Goal: Task Accomplishment & Management: Complete application form

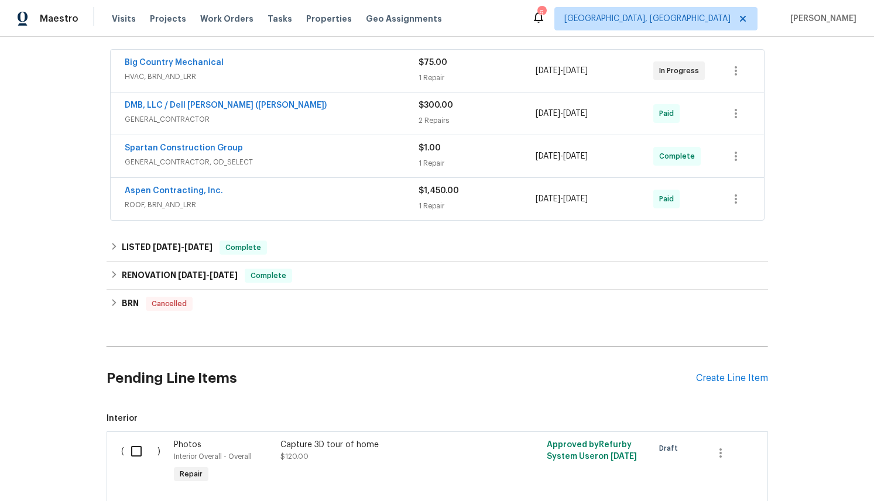
scroll to position [211, 0]
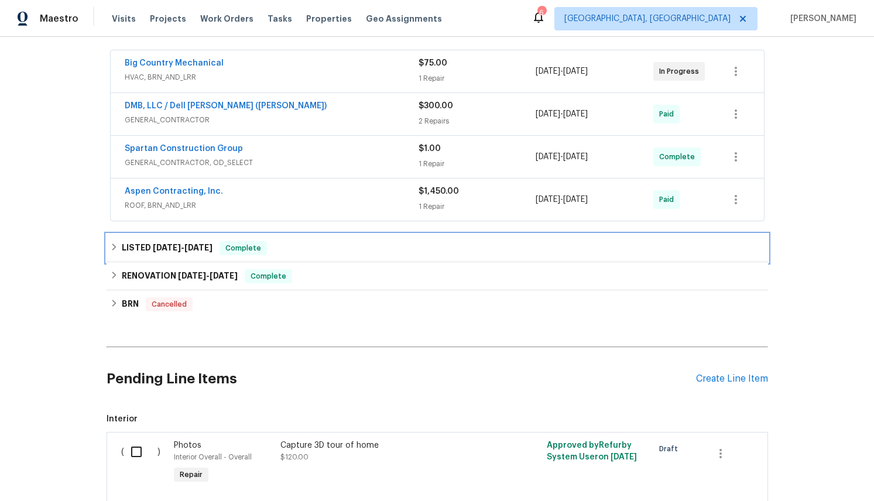
click at [112, 248] on icon at bounding box center [114, 247] width 8 height 8
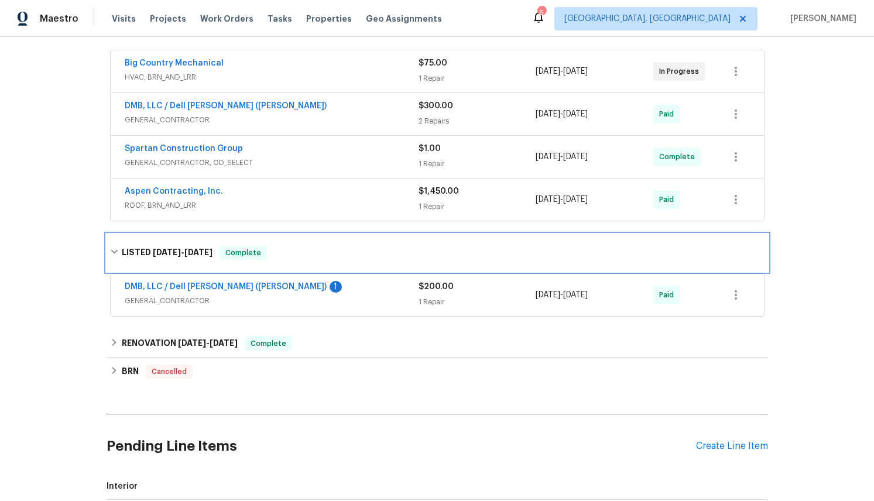
click at [112, 248] on icon at bounding box center [114, 252] width 8 height 8
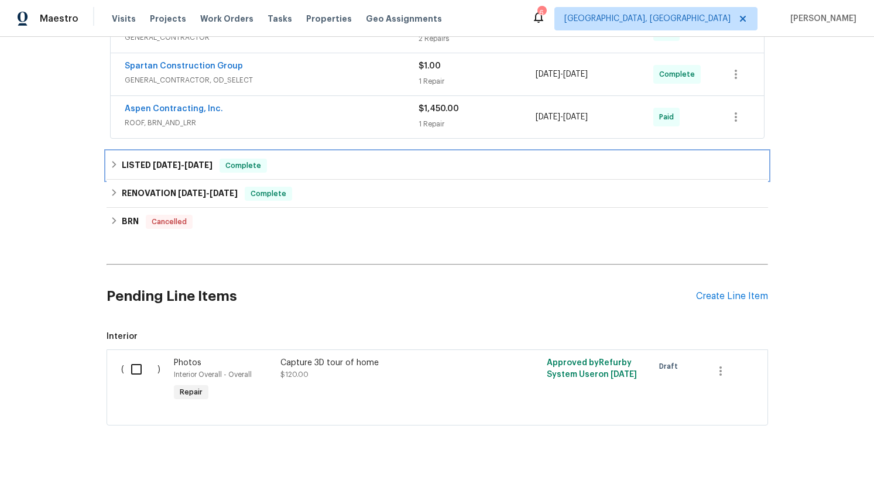
scroll to position [294, 0]
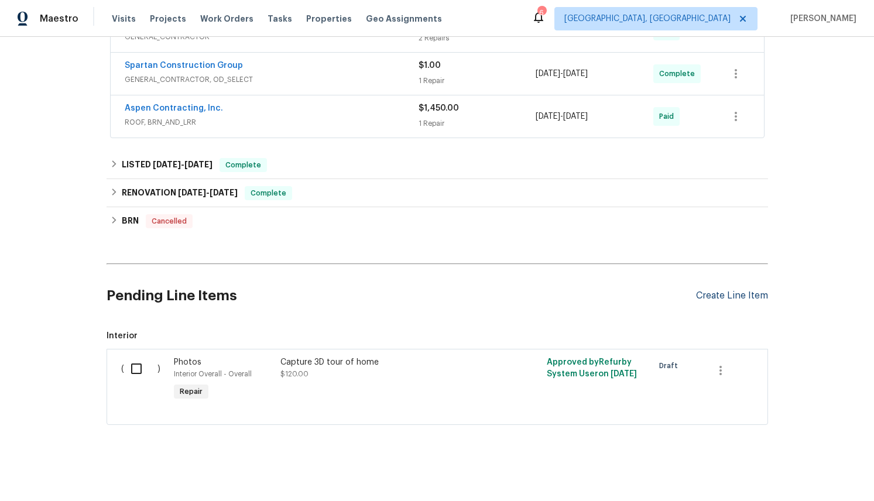
click at [720, 296] on div "Create Line Item" at bounding box center [732, 295] width 72 height 11
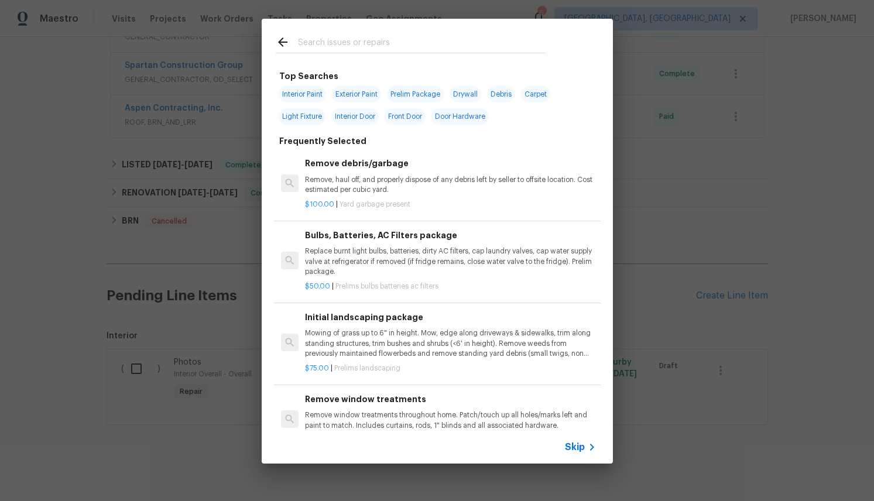
click at [332, 37] on input "text" at bounding box center [422, 44] width 248 height 18
type input "kcd"
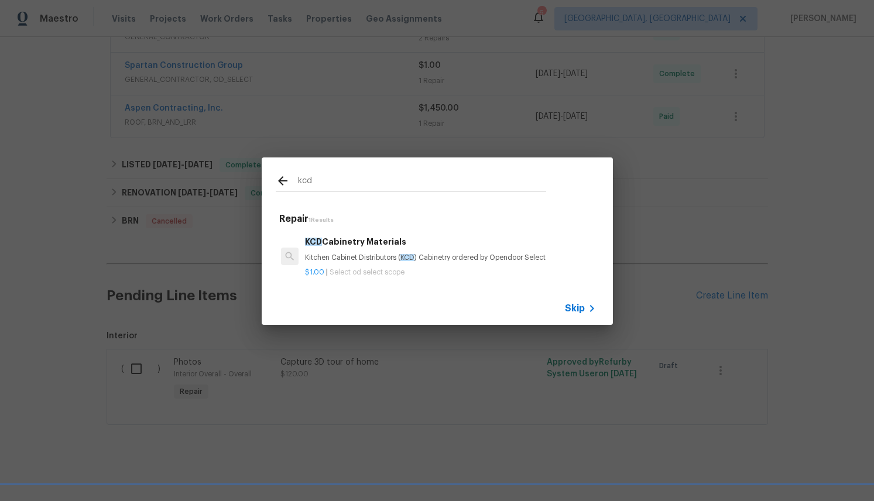
click at [446, 232] on div "KCD Cabinetry Materials Kitchen Cabinet Distributors ( KCD ) Cabinetry ordered …" at bounding box center [437, 257] width 326 height 66
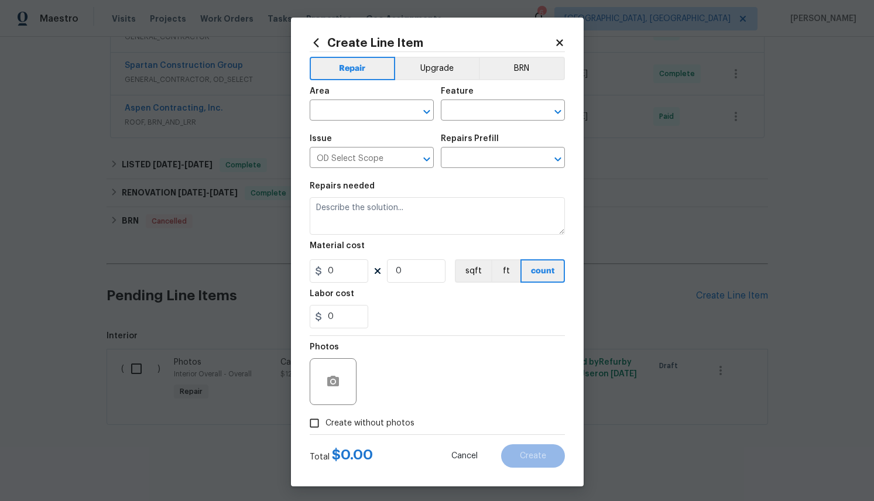
type input "KCD Cabinetry Materials $1.00"
type textarea "Kitchen Cabinet Distributors (KCD) Cabinetry ordered by Opendoor Select"
type input "1"
click at [430, 74] on button "Upgrade" at bounding box center [437, 68] width 84 height 23
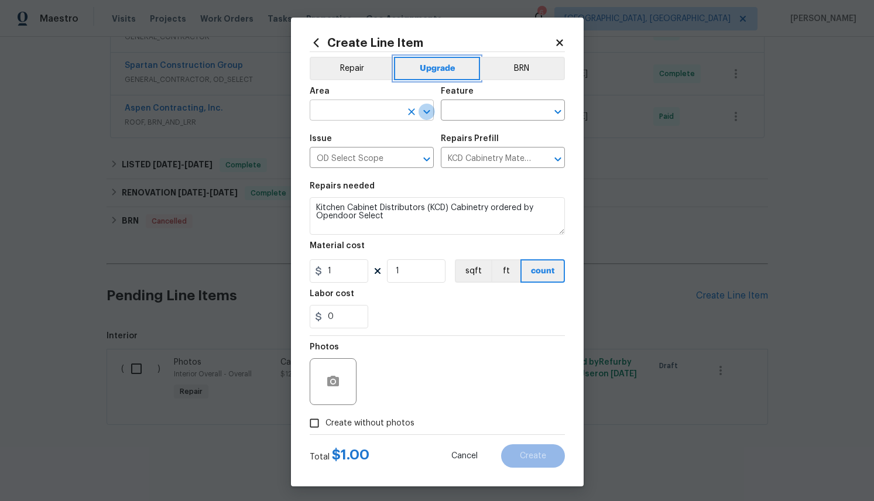
click at [425, 107] on icon "Open" at bounding box center [427, 112] width 14 height 14
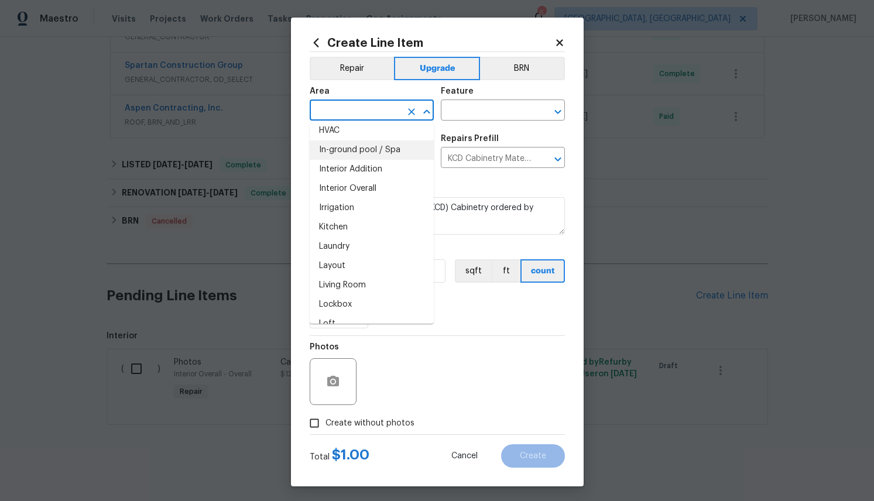
scroll to position [438, 0]
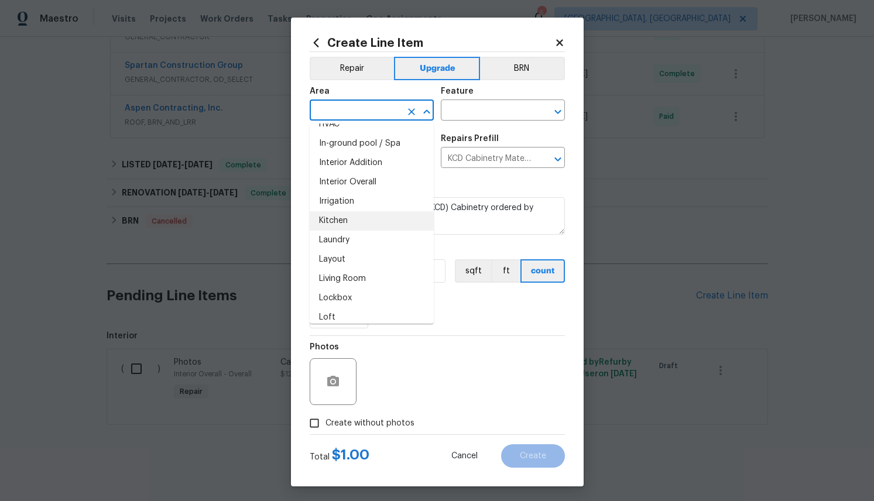
click at [335, 221] on li "Kitchen" at bounding box center [372, 220] width 124 height 19
type input "Kitchen"
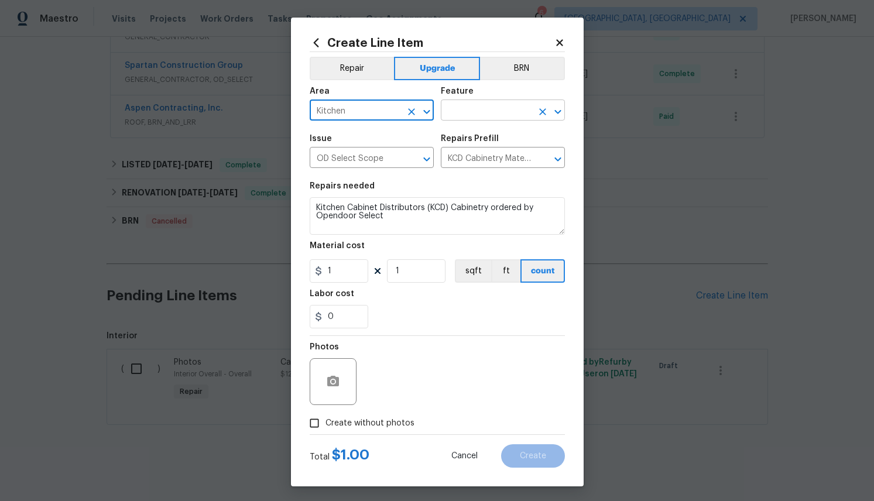
click at [497, 114] on input "text" at bounding box center [486, 111] width 91 height 18
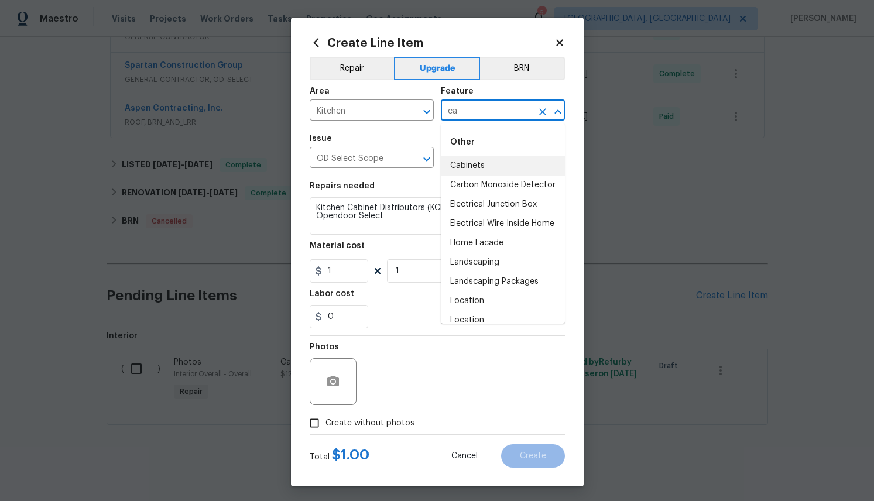
click at [479, 167] on li "Cabinets" at bounding box center [503, 165] width 124 height 19
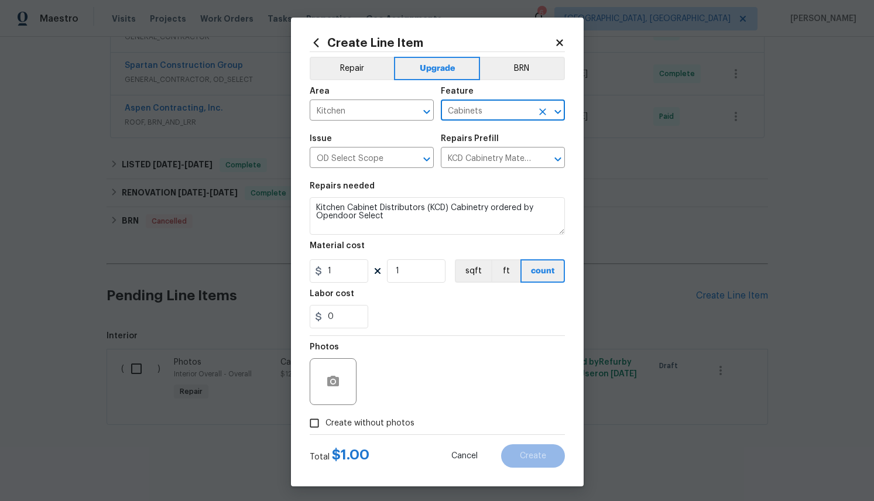
type input "Cabinets"
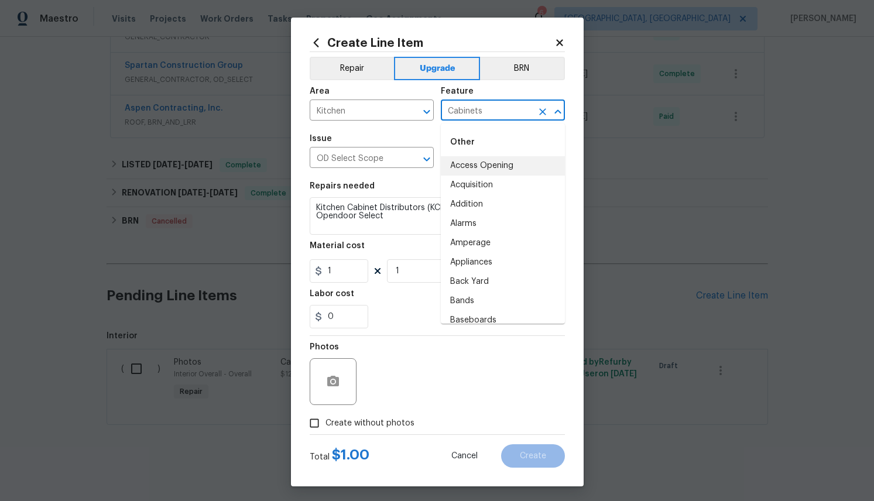
click at [417, 363] on div "Photos" at bounding box center [437, 374] width 255 height 76
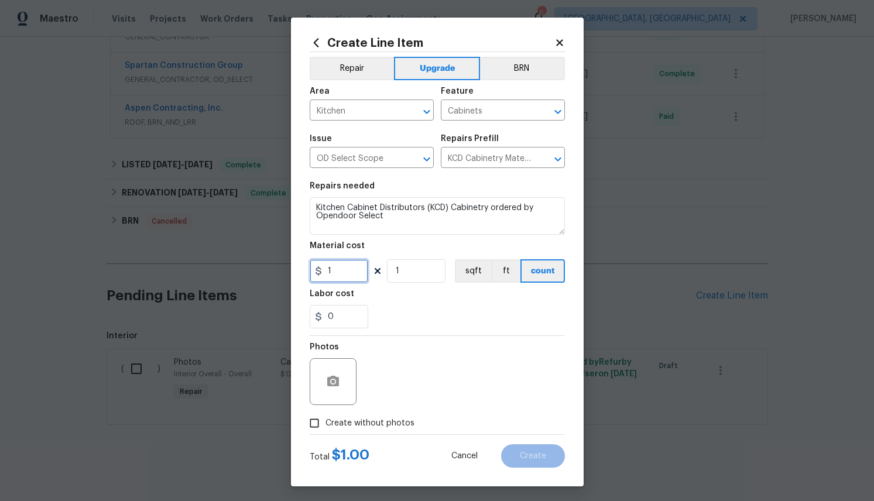
click at [339, 270] on input "1" at bounding box center [339, 270] width 59 height 23
paste input "text"
drag, startPoint x: 336, startPoint y: 273, endPoint x: 320, endPoint y: 273, distance: 16.4
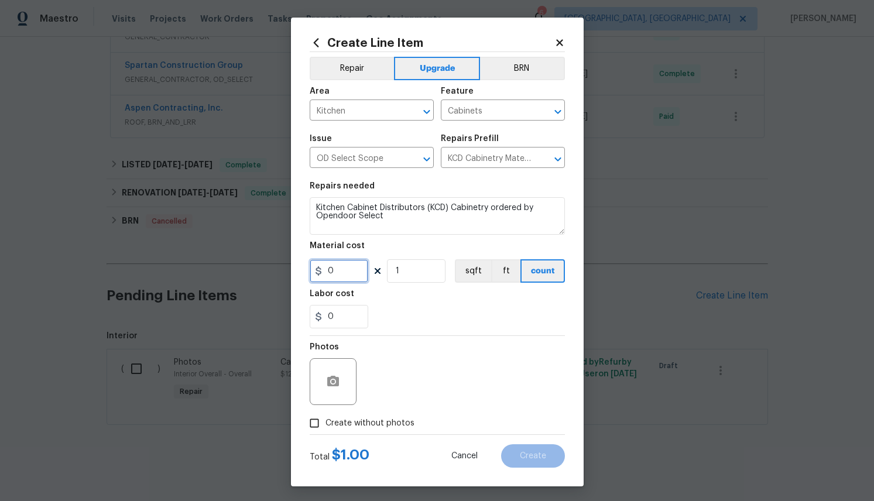
click at [320, 273] on div "0" at bounding box center [339, 270] width 59 height 23
click at [348, 271] on input "0" at bounding box center [339, 270] width 59 height 23
paste input "text"
click at [346, 273] on input "0" at bounding box center [339, 270] width 59 height 23
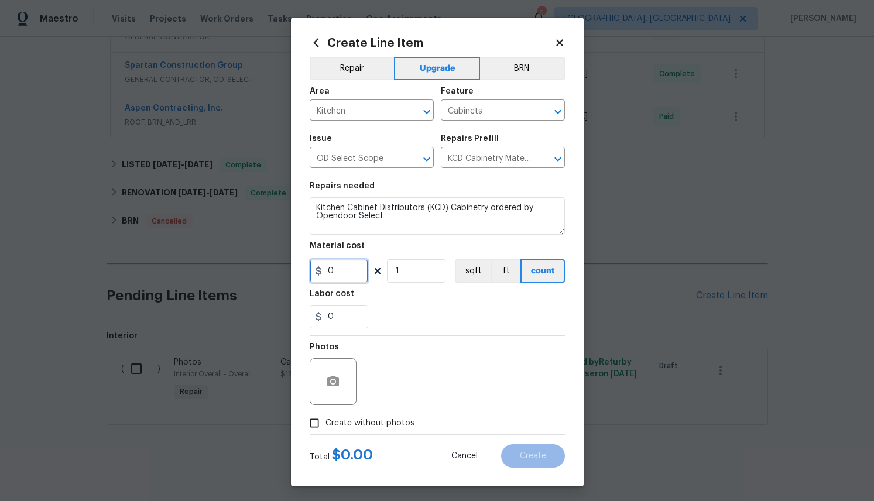
click at [335, 270] on input "0" at bounding box center [339, 270] width 59 height 23
paste input "4624.16"
type input "4624.16"
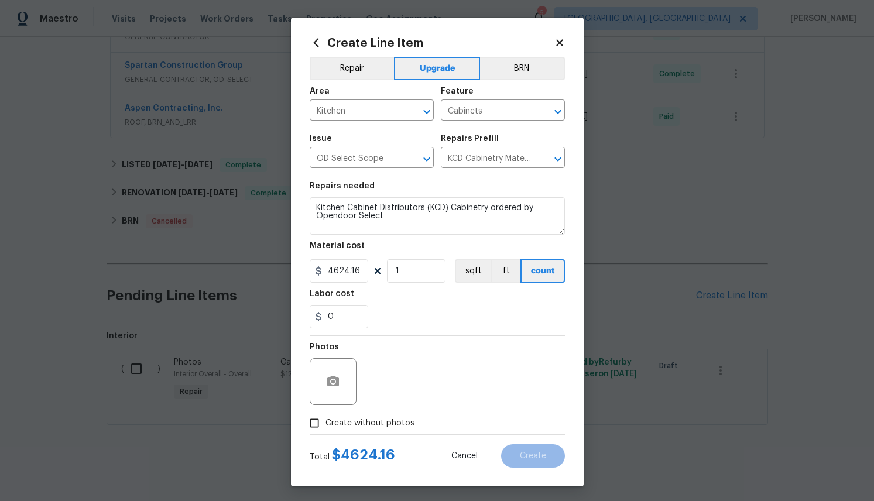
click at [467, 327] on div "0" at bounding box center [437, 316] width 255 height 23
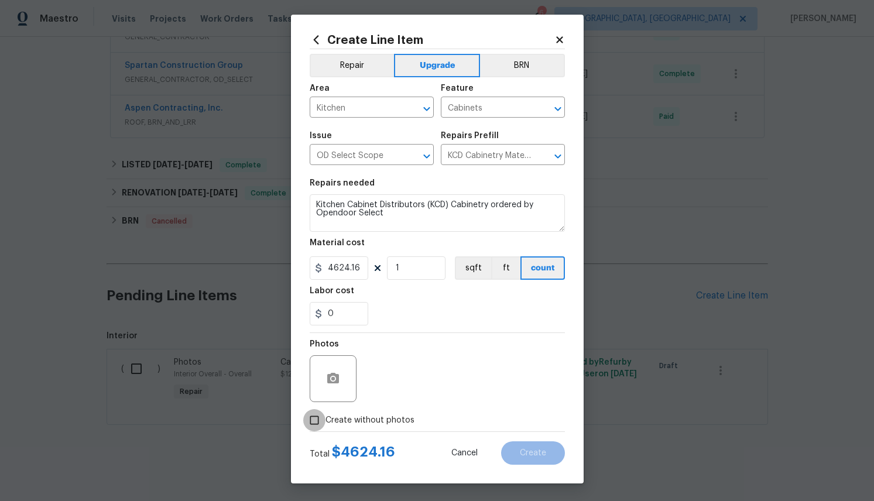
click at [314, 417] on input "Create without photos" at bounding box center [314, 420] width 22 height 22
checkbox input "true"
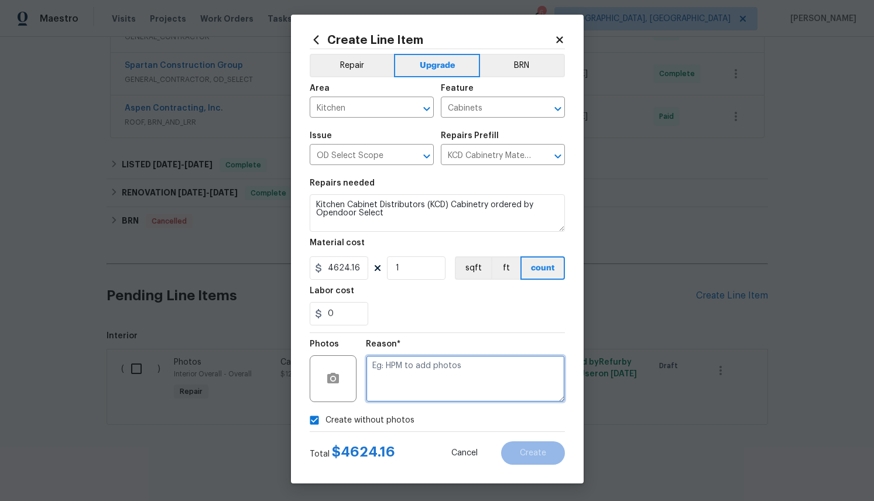
click at [463, 359] on textarea at bounding box center [465, 378] width 199 height 47
type textarea "CP order"
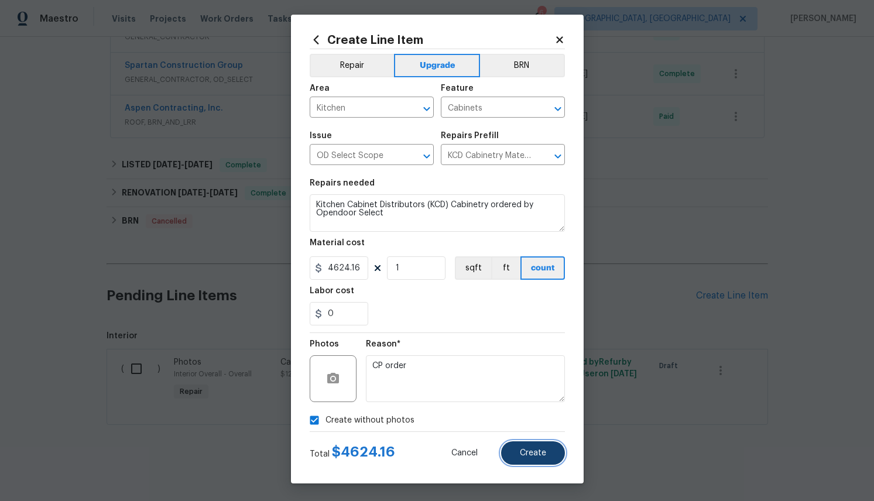
click at [548, 452] on button "Create" at bounding box center [533, 452] width 64 height 23
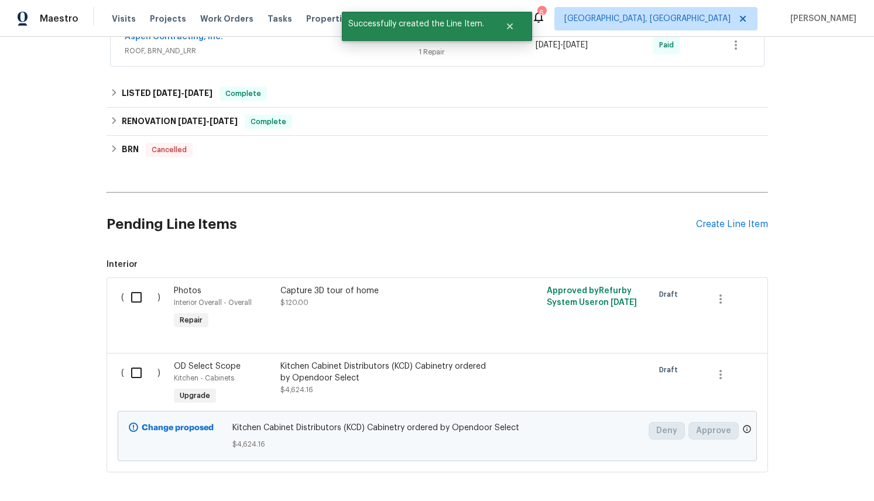
scroll to position [417, 0]
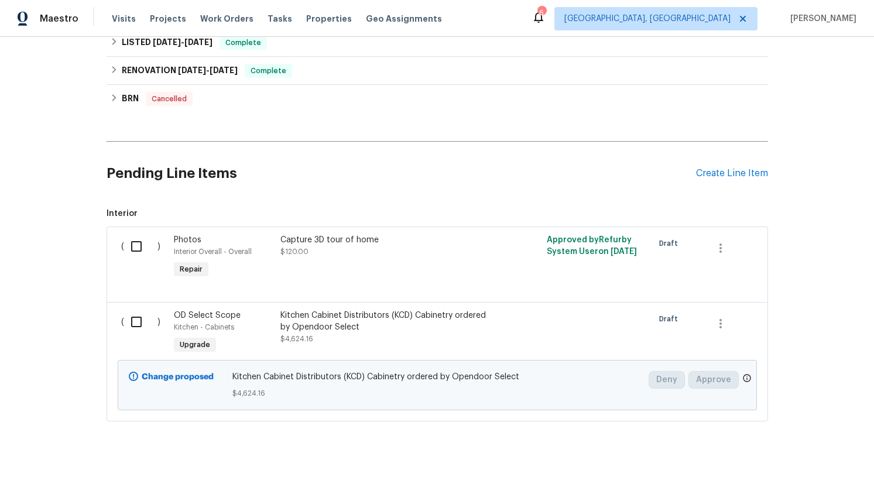
click at [141, 321] on input "checkbox" at bounding box center [140, 322] width 33 height 25
checkbox input "true"
click at [722, 323] on icon "button" at bounding box center [720, 324] width 14 height 14
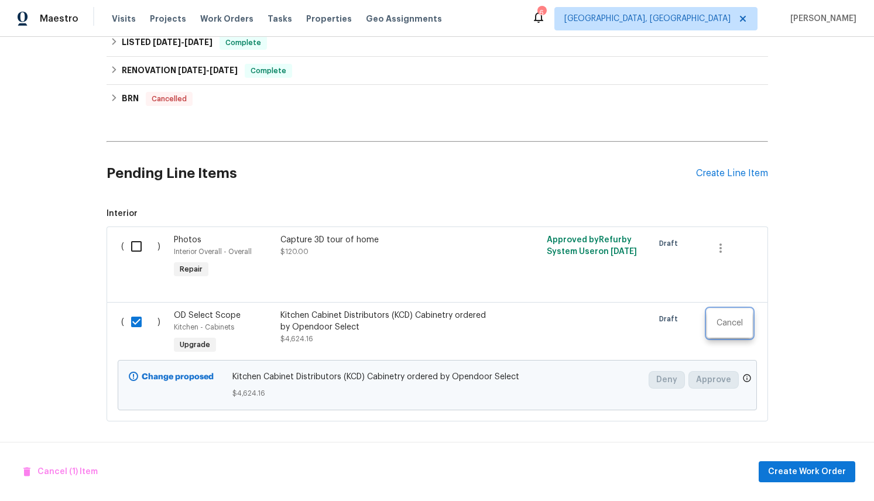
click at [854, 310] on div at bounding box center [437, 250] width 874 height 501
click at [799, 469] on span "Create Work Order" at bounding box center [807, 472] width 78 height 15
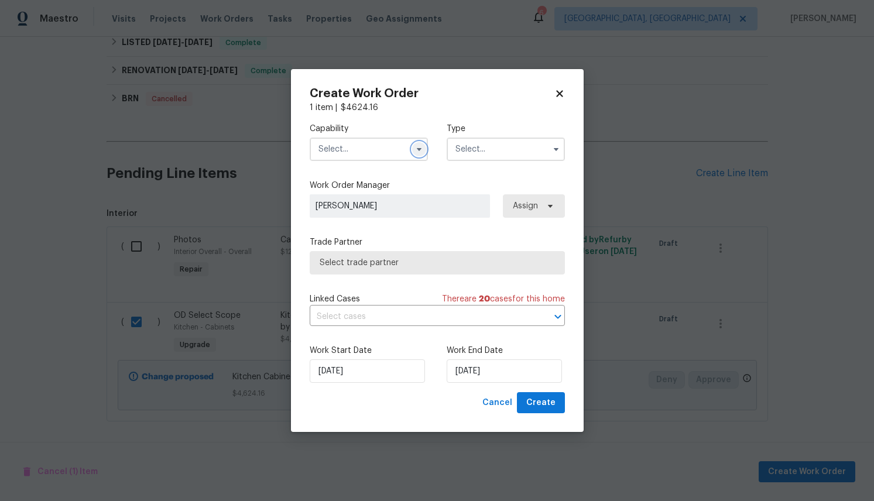
click at [416, 149] on icon "button" at bounding box center [418, 149] width 9 height 9
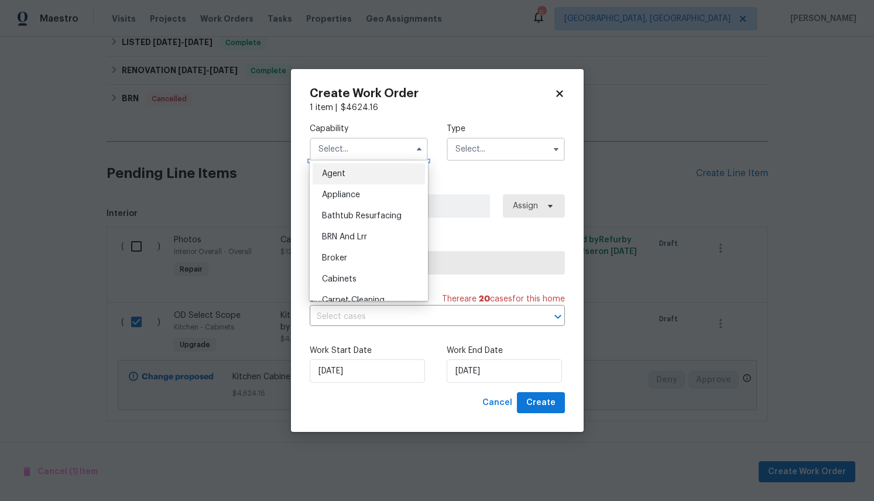
click at [376, 146] on input "text" at bounding box center [369, 149] width 118 height 23
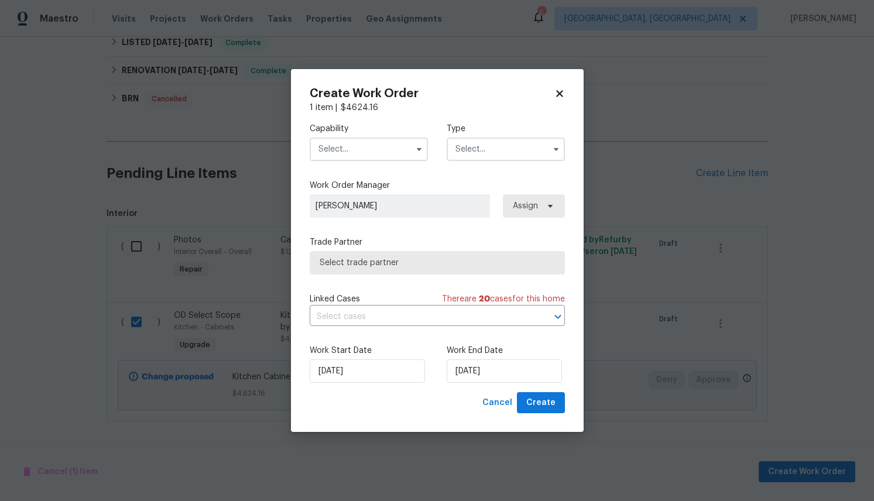
click at [372, 142] on input "text" at bounding box center [369, 149] width 118 height 23
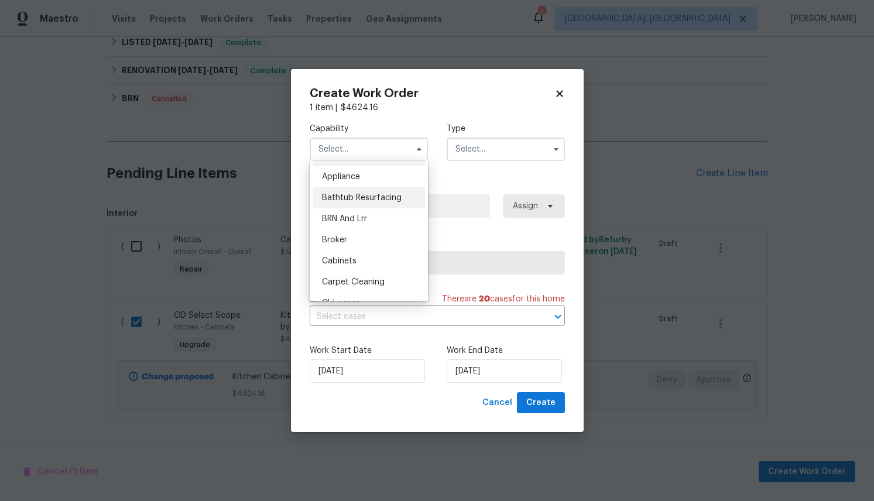
scroll to position [35, 0]
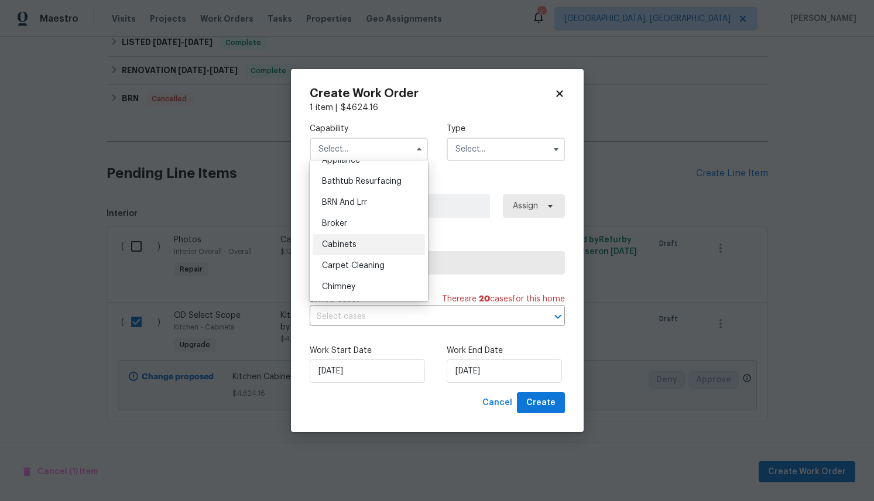
click at [356, 240] on div "Cabinets" at bounding box center [368, 244] width 112 height 21
type input "Cabinets"
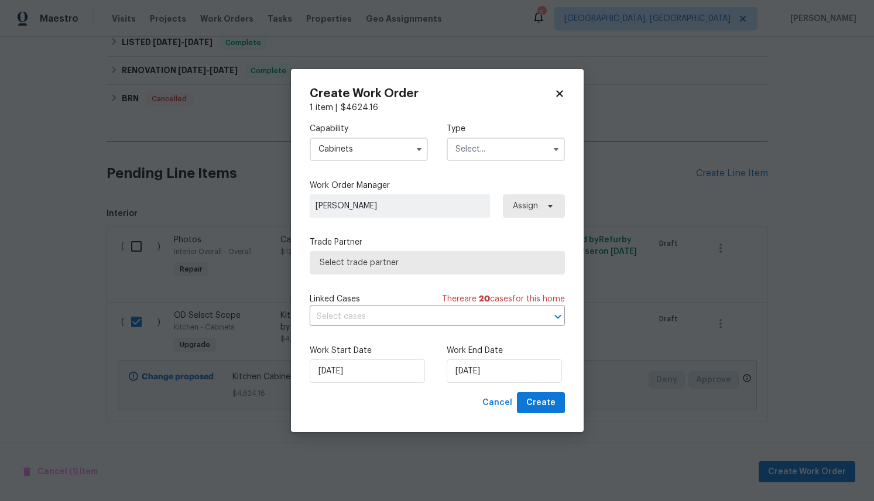
click at [494, 143] on input "text" at bounding box center [505, 149] width 118 height 23
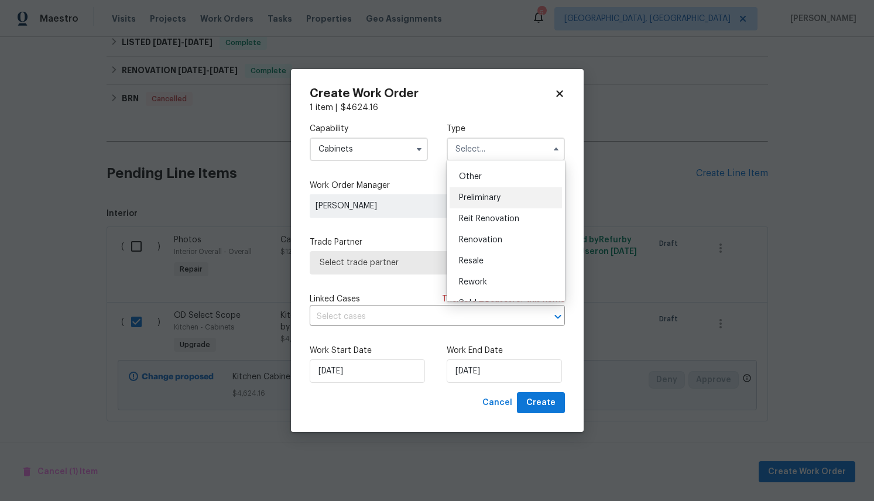
scroll to position [235, 0]
click at [490, 238] on div "Renovation" at bounding box center [505, 233] width 112 height 21
type input "Renovation"
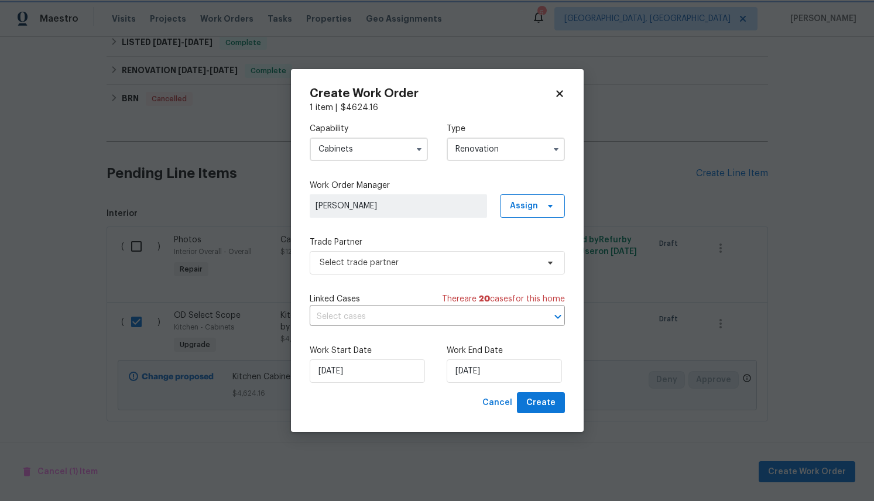
scroll to position [0, 0]
click at [555, 207] on span "Assign" at bounding box center [532, 205] width 65 height 23
click at [439, 236] on label "Trade Partner" at bounding box center [437, 242] width 255 height 12
click at [551, 202] on icon at bounding box center [549, 205] width 9 height 9
click at [533, 254] on div "Assign to me" at bounding box center [533, 255] width 51 height 12
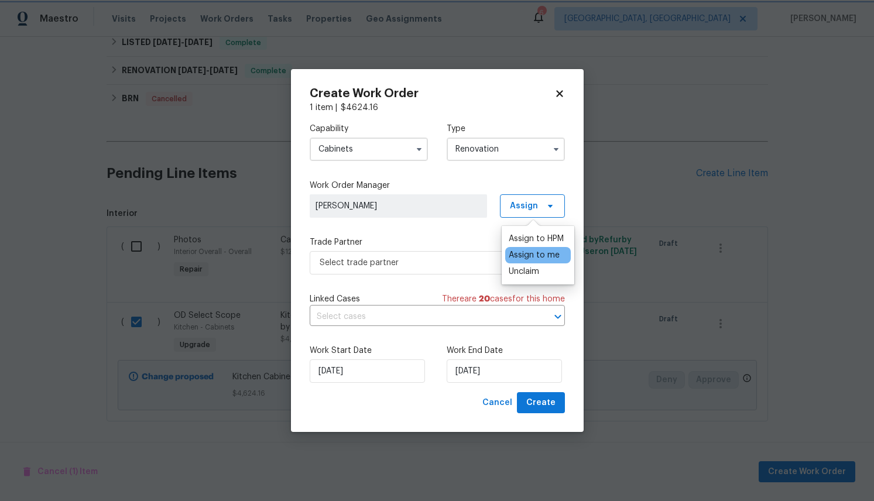
click at [460, 225] on div "Capability Cabinets Type Renovation Work Order Manager Alexia Kerr Assign Trade…" at bounding box center [437, 253] width 255 height 279
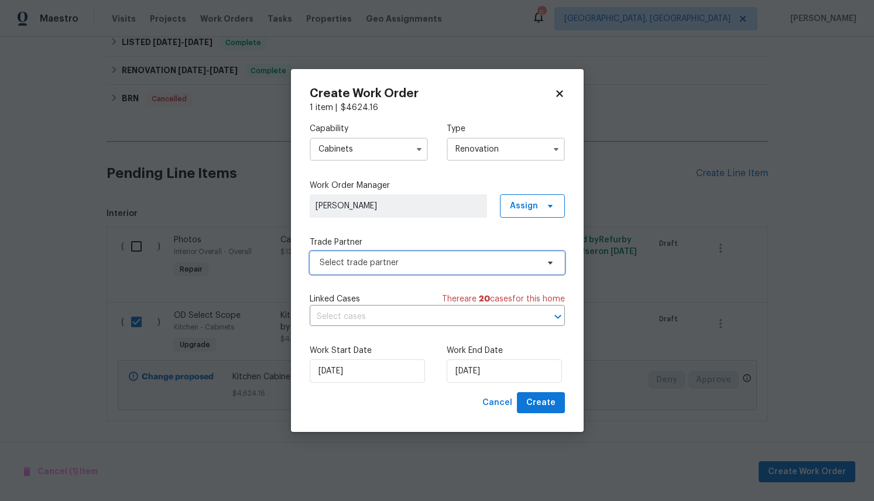
click at [426, 257] on span "Select trade partner" at bounding box center [428, 263] width 218 height 12
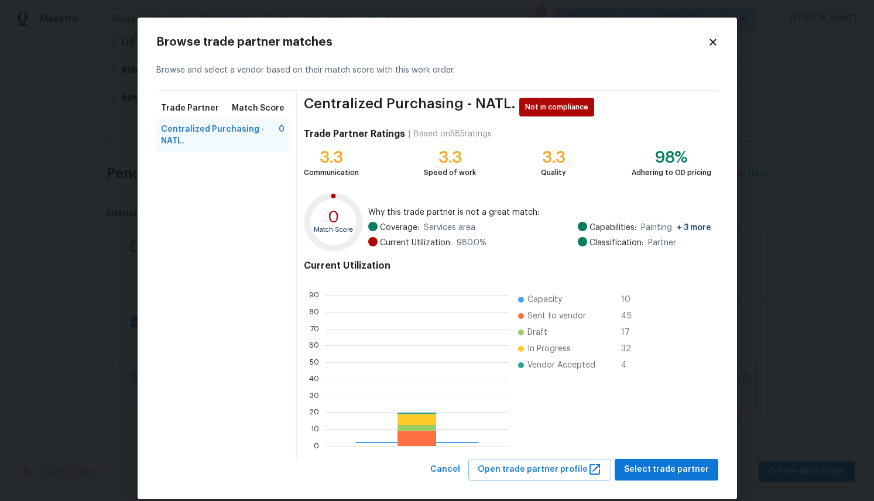
scroll to position [164, 184]
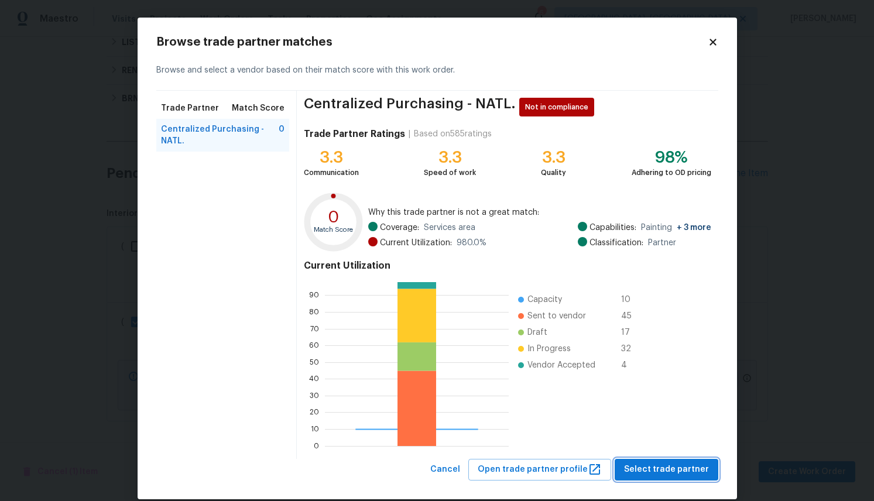
click at [662, 468] on span "Select trade partner" at bounding box center [666, 469] width 85 height 15
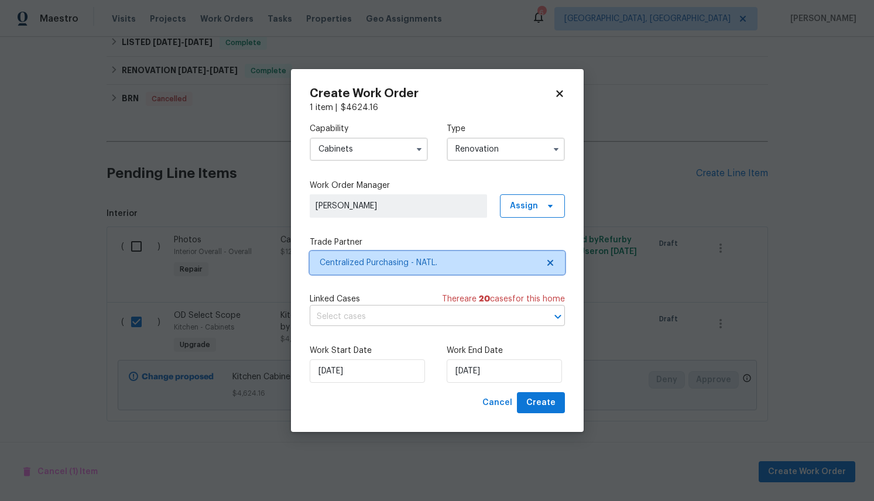
click at [556, 315] on icon "Open" at bounding box center [558, 317] width 14 height 14
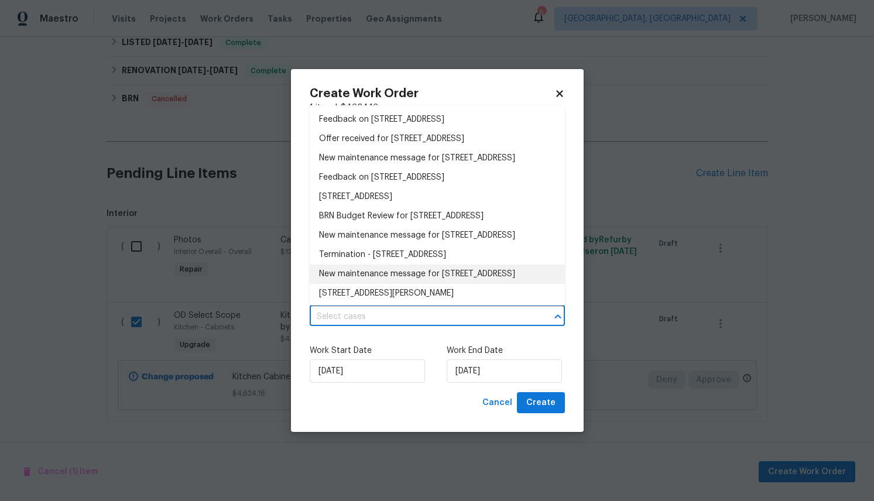
click at [299, 324] on div "Create Work Order 1 item | $ 4624.16 Capability Cabinets Type Renovation Work O…" at bounding box center [437, 250] width 293 height 363
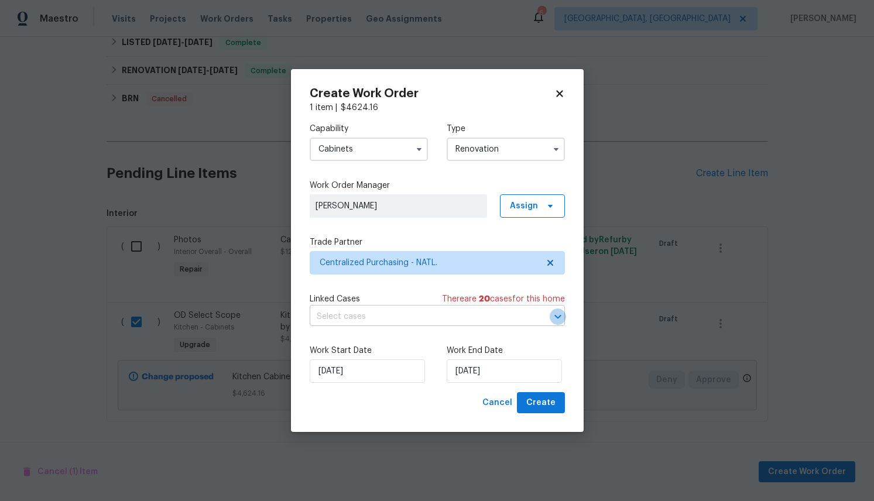
click at [558, 317] on icon "Open" at bounding box center [557, 317] width 6 height 4
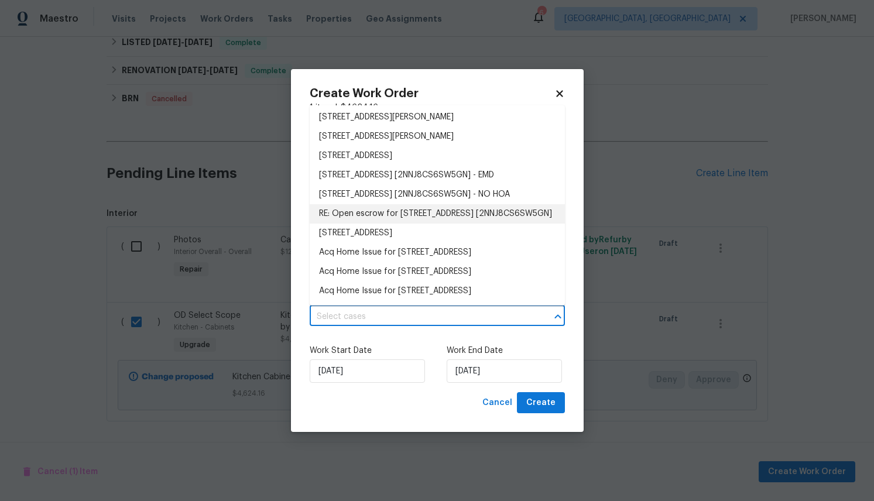
scroll to position [180, 0]
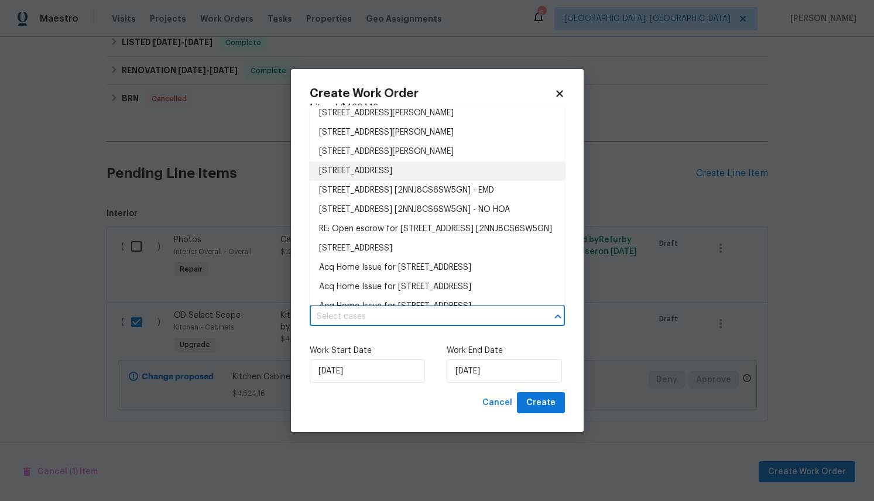
click at [413, 181] on li "4412 Abby Drive, North Charleston, SC 29418" at bounding box center [437, 170] width 255 height 19
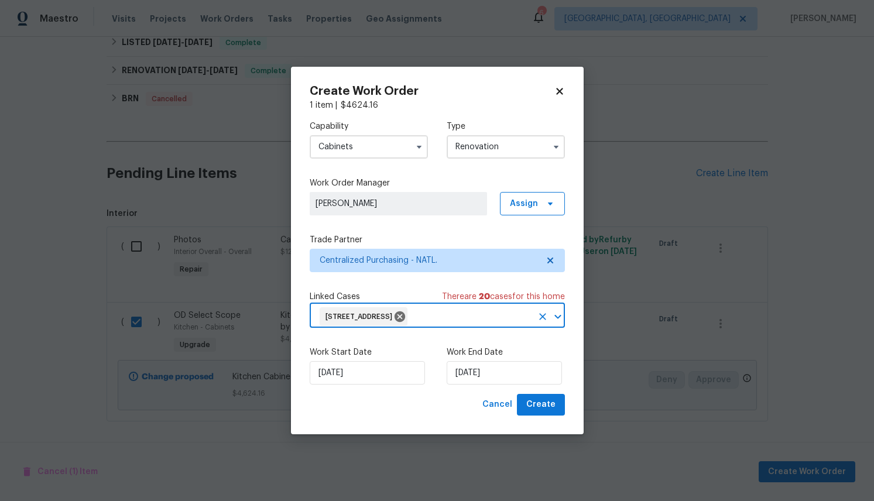
click at [418, 403] on div "Cancel Create" at bounding box center [437, 405] width 255 height 22
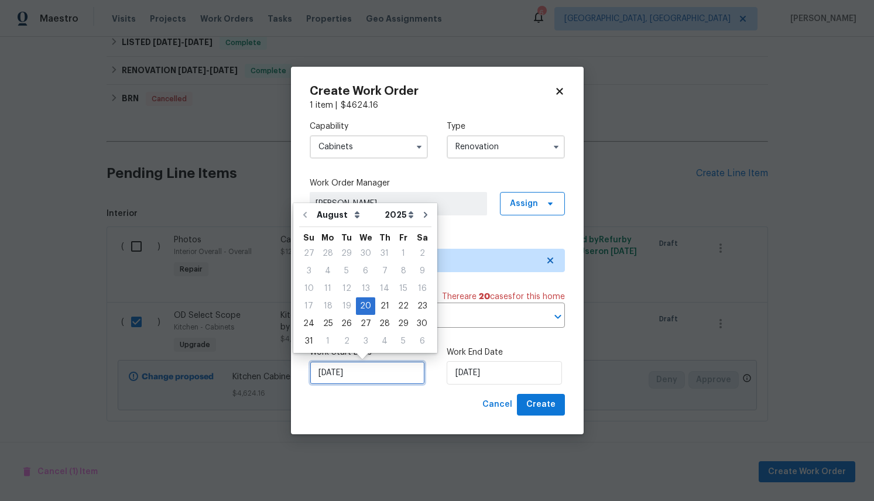
click at [365, 370] on input "8/20/2025" at bounding box center [367, 372] width 115 height 23
click at [326, 211] on select "August September October November December" at bounding box center [348, 215] width 68 height 18
click at [398, 211] on select "2025 2026" at bounding box center [398, 215] width 35 height 18
click at [381, 206] on select "2025 2026" at bounding box center [398, 215] width 35 height 18
click at [342, 215] on select "August September October November December" at bounding box center [348, 215] width 68 height 18
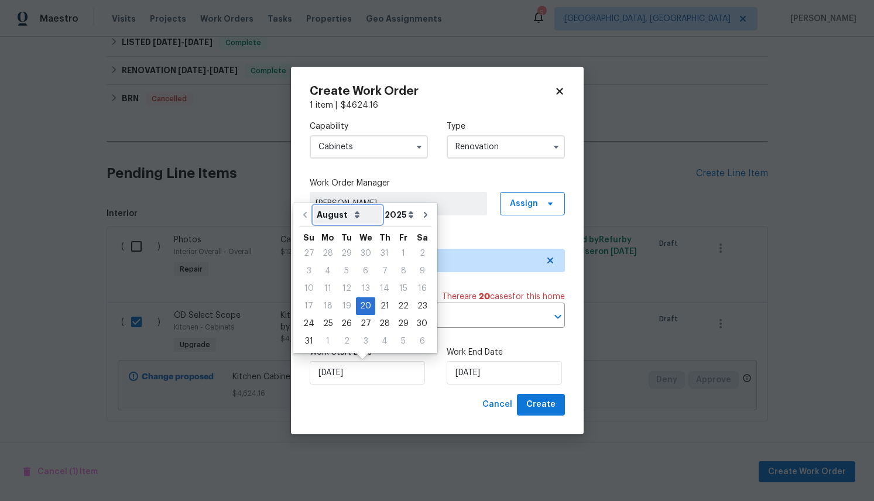
click at [314, 206] on select "August September October November December" at bounding box center [348, 215] width 68 height 18
click at [475, 236] on label "Trade Partner" at bounding box center [437, 240] width 255 height 12
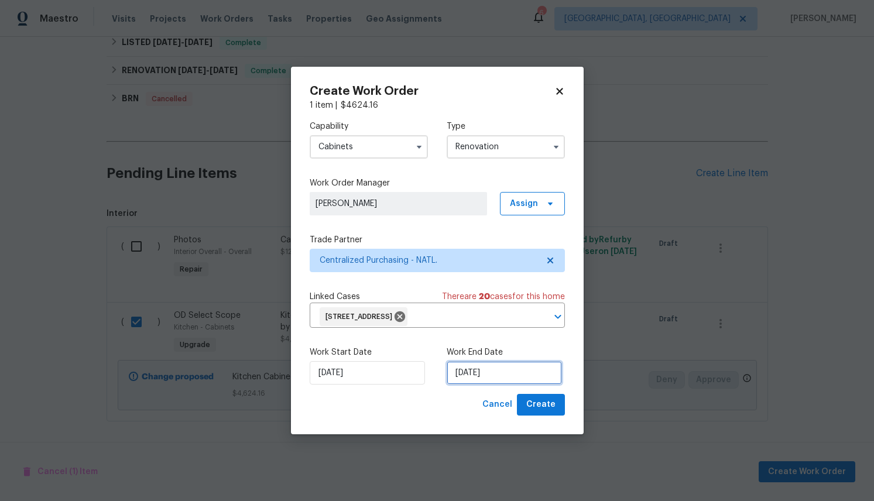
click at [496, 376] on input "8/20/2025" at bounding box center [503, 372] width 115 height 23
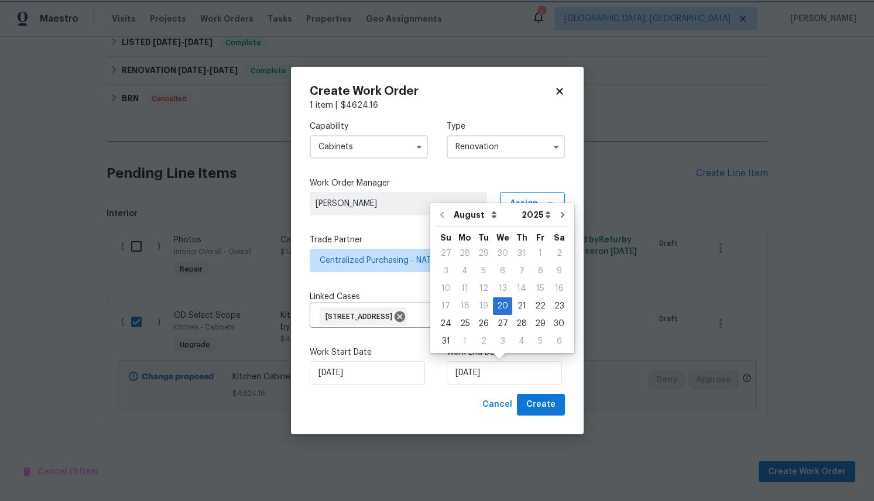
click at [454, 407] on div "Cancel Create" at bounding box center [437, 405] width 255 height 22
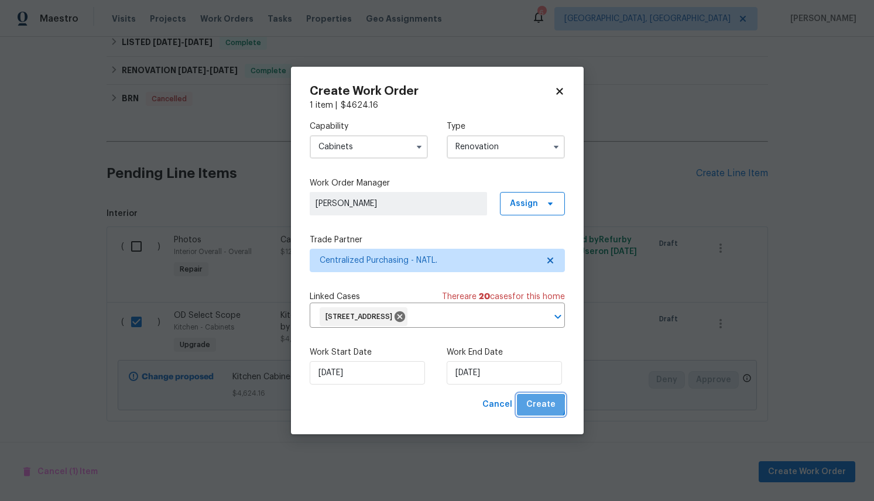
click at [541, 404] on span "Create" at bounding box center [540, 404] width 29 height 15
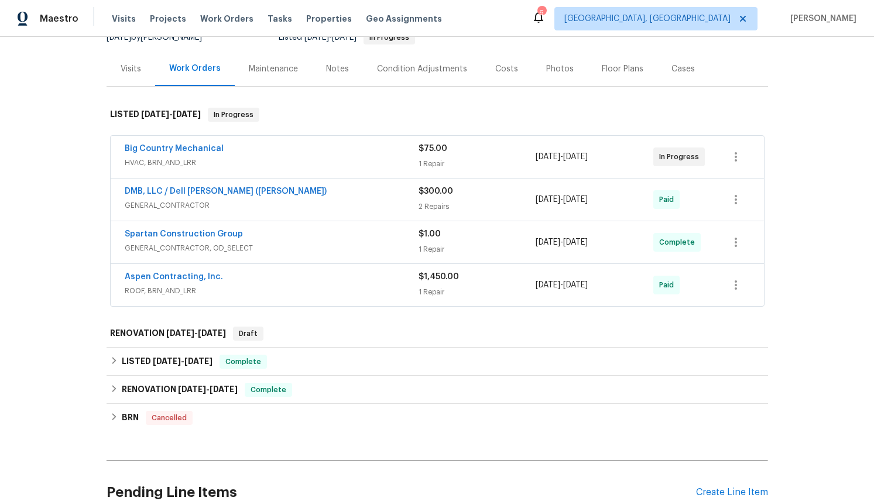
scroll to position [152, 0]
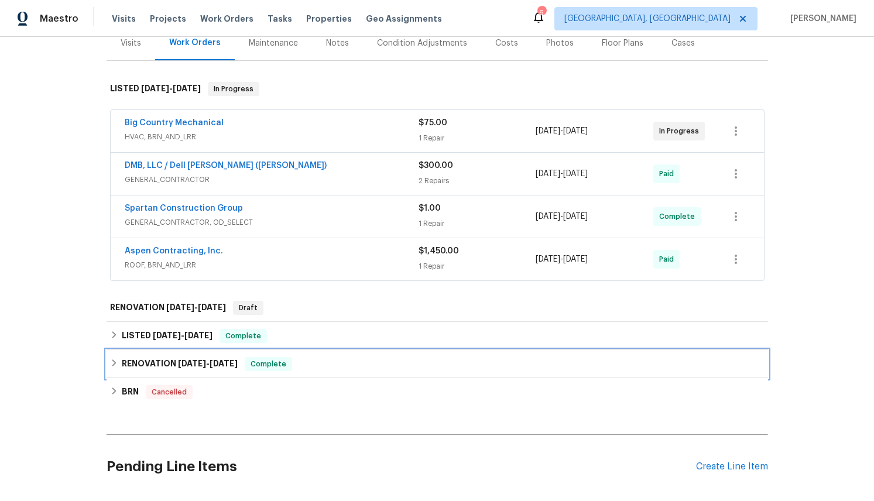
click at [115, 365] on icon at bounding box center [114, 363] width 8 height 8
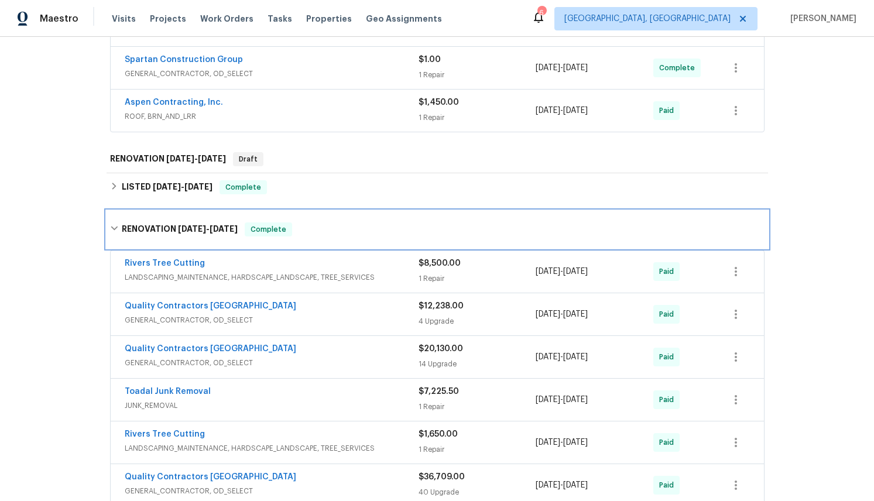
scroll to position [290, 0]
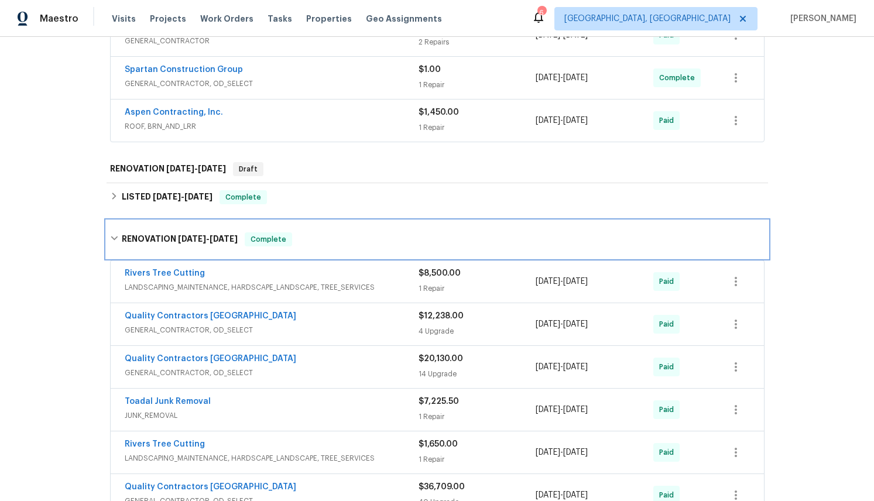
click at [115, 237] on icon at bounding box center [114, 238] width 8 height 8
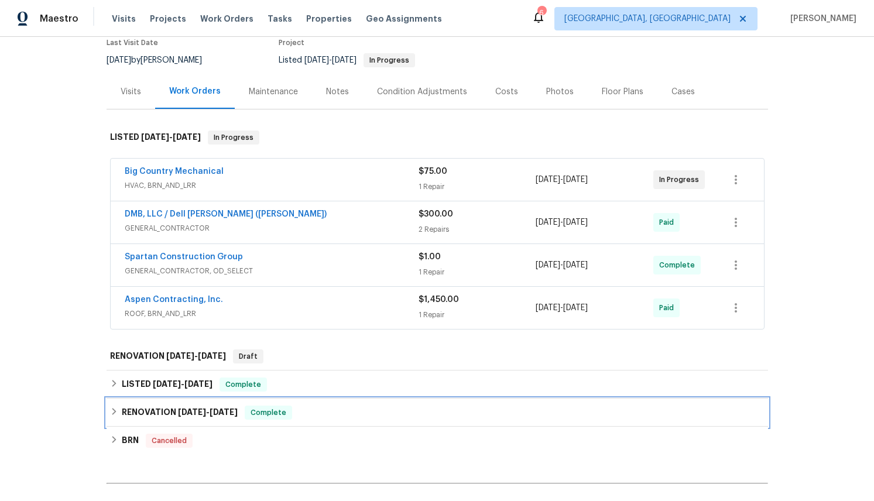
scroll to position [95, 0]
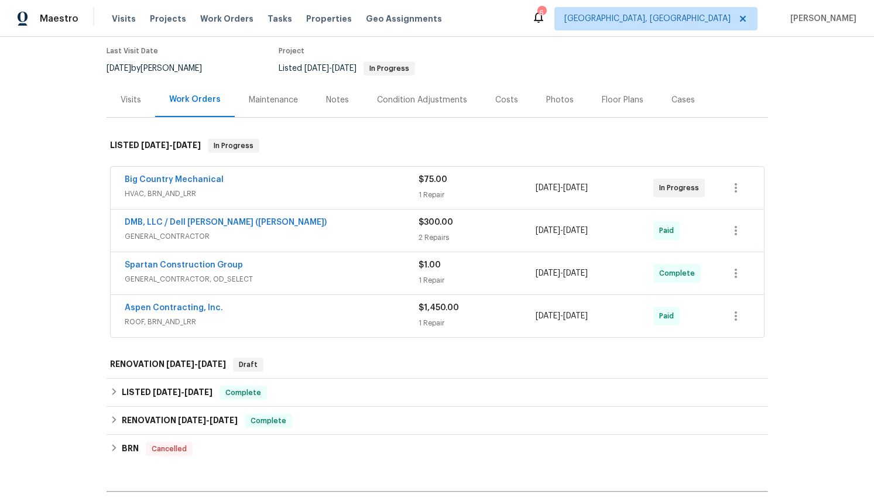
click at [208, 101] on div "Work Orders" at bounding box center [194, 100] width 51 height 12
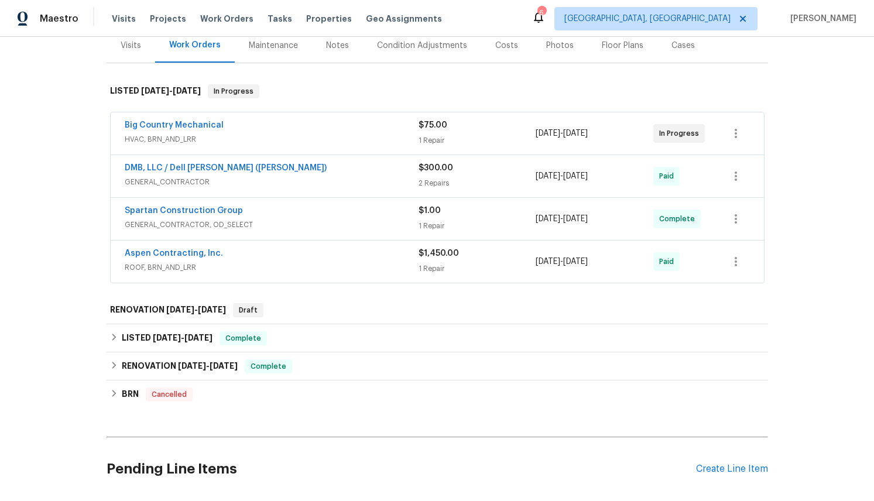
scroll to position [202, 0]
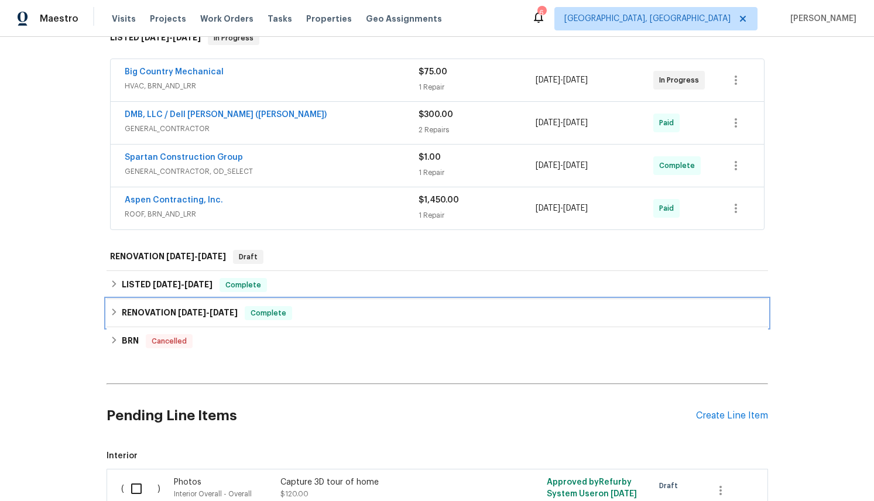
click at [115, 312] on icon at bounding box center [114, 311] width 4 height 7
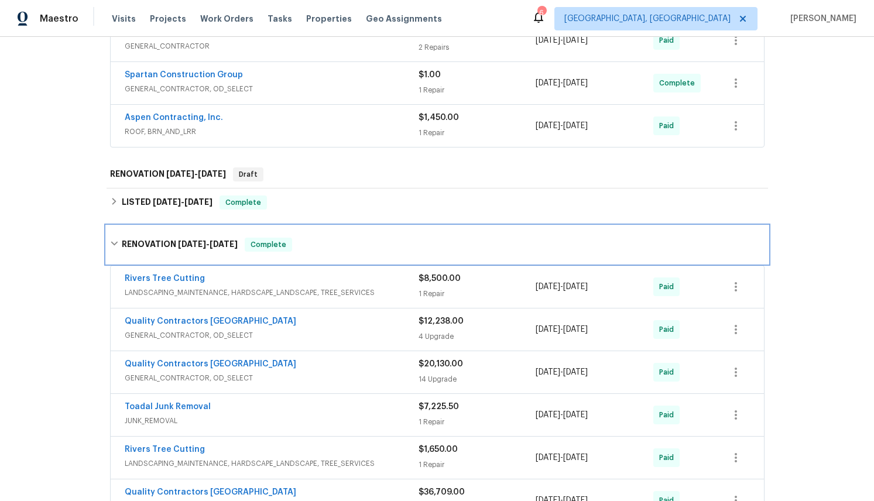
scroll to position [247, 0]
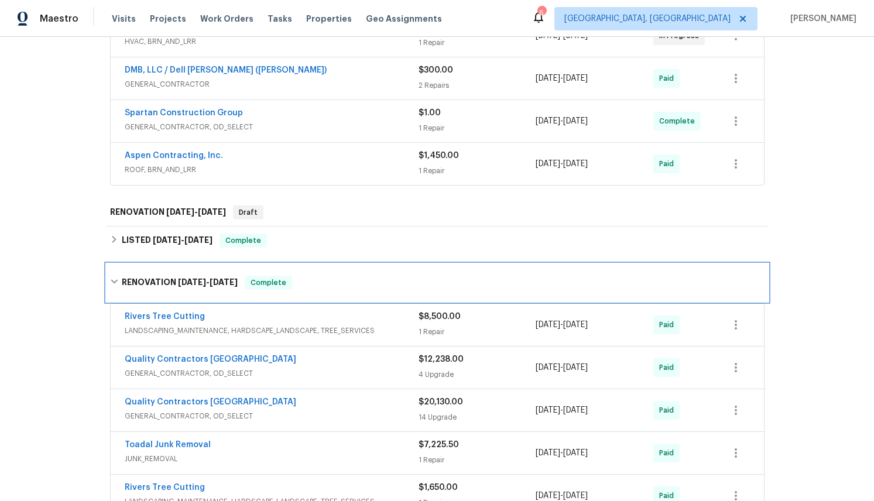
click at [113, 276] on div "RENOVATION 10/22/24 - 3/21/25 Complete" at bounding box center [437, 283] width 654 height 14
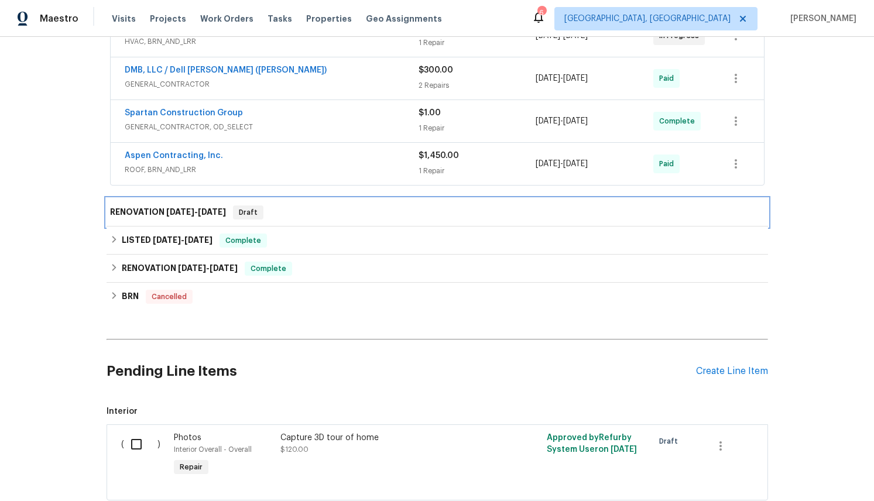
click at [119, 211] on h6 "RENOVATION 8/20/25 - 8/20/25" at bounding box center [168, 212] width 116 height 14
click at [147, 209] on h6 "RENOVATION 8/20/25 - 8/20/25" at bounding box center [168, 212] width 116 height 14
click at [262, 206] on div "Draft" at bounding box center [248, 212] width 30 height 14
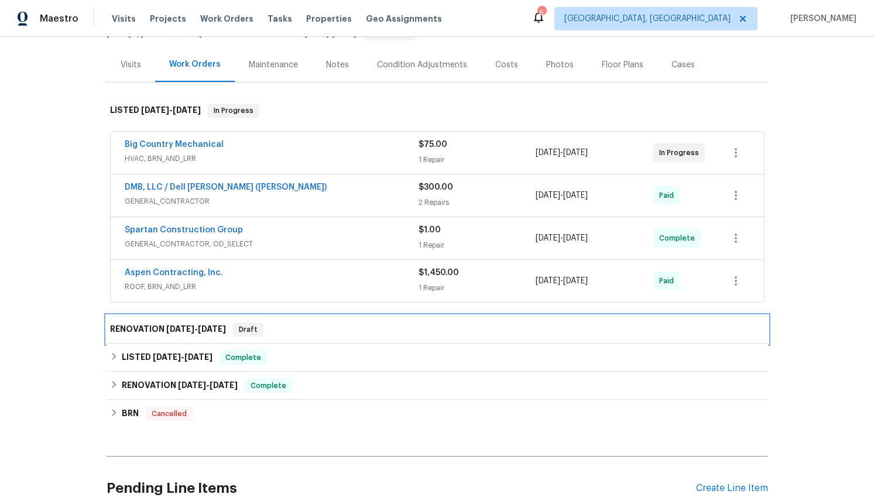
scroll to position [0, 0]
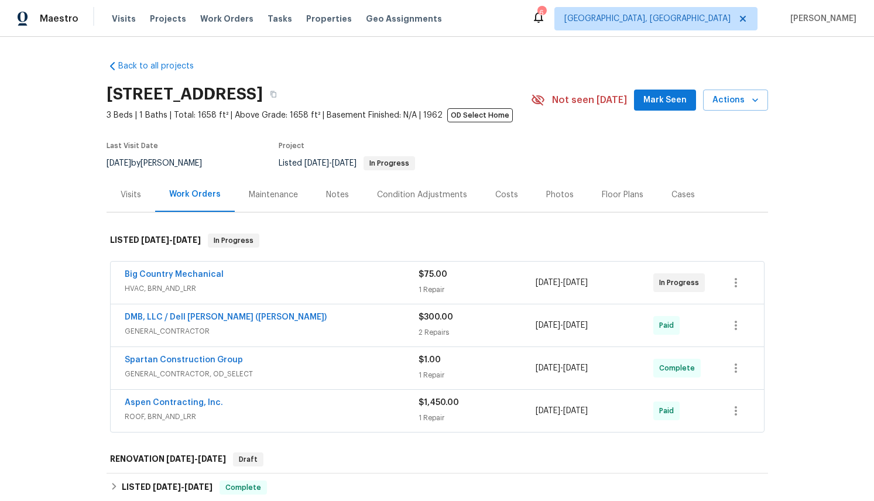
click at [543, 19] on icon at bounding box center [538, 18] width 9 height 12
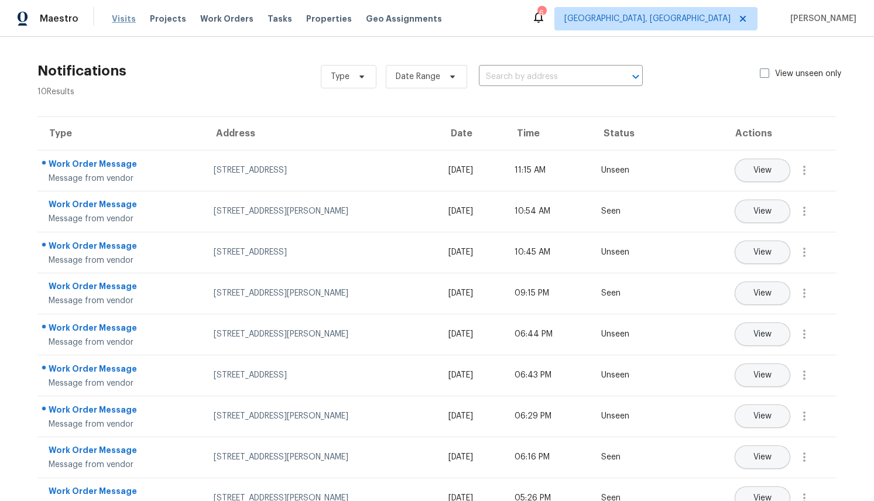
click at [118, 18] on span "Visits" at bounding box center [124, 19] width 24 height 12
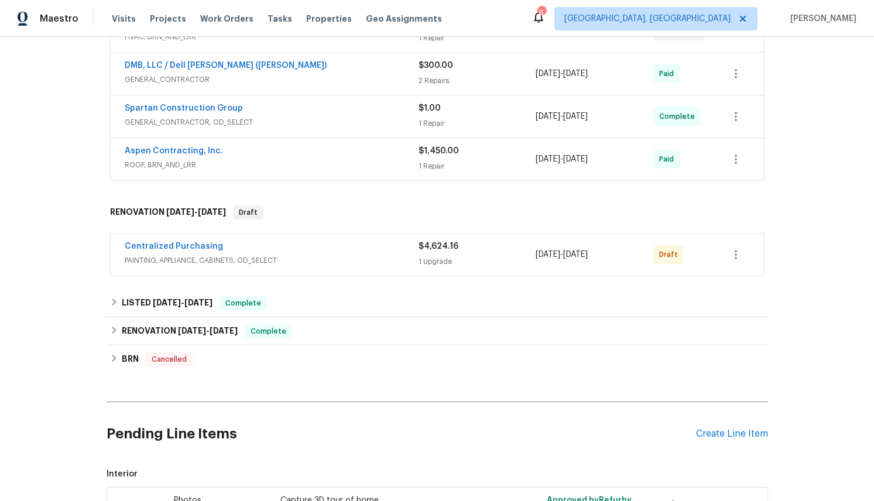
scroll to position [251, 0]
click at [741, 258] on icon "button" at bounding box center [735, 255] width 14 height 14
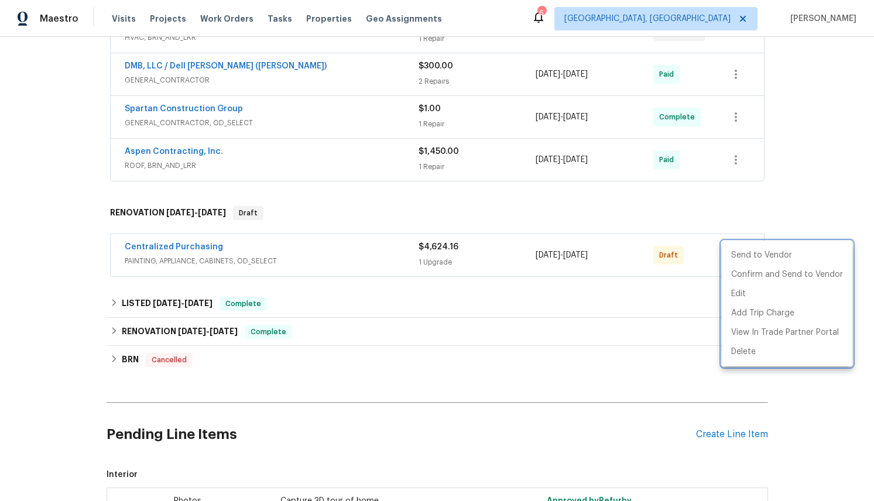
click at [336, 248] on div at bounding box center [437, 250] width 874 height 501
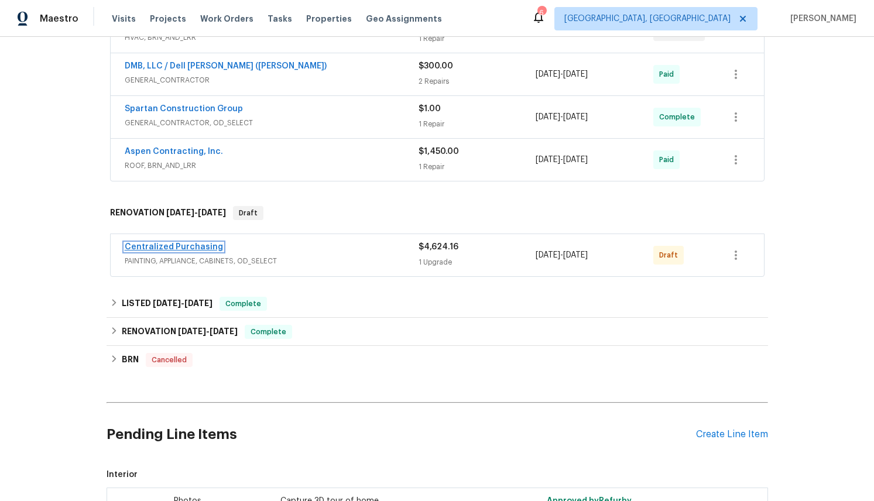
click at [183, 245] on link "Centralized Purchasing" at bounding box center [174, 247] width 98 height 8
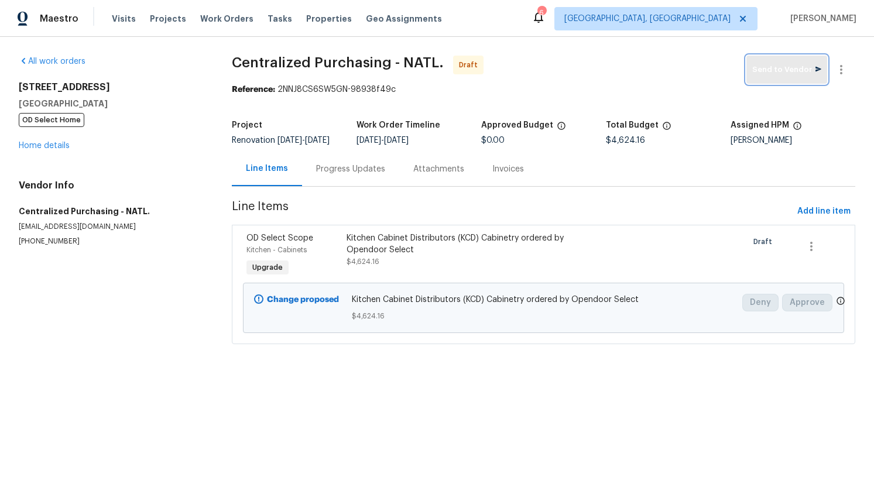
click at [782, 74] on span "Send to Vendor" at bounding box center [786, 69] width 69 height 13
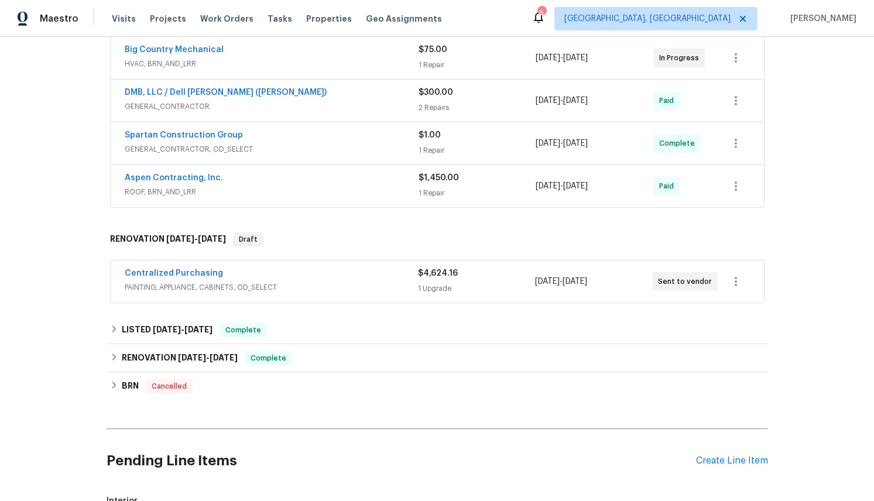
scroll to position [209, 0]
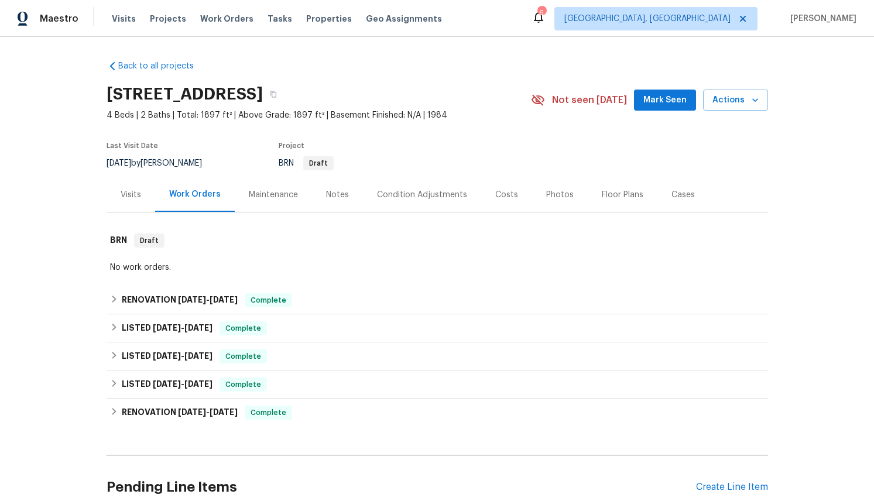
scroll to position [105, 0]
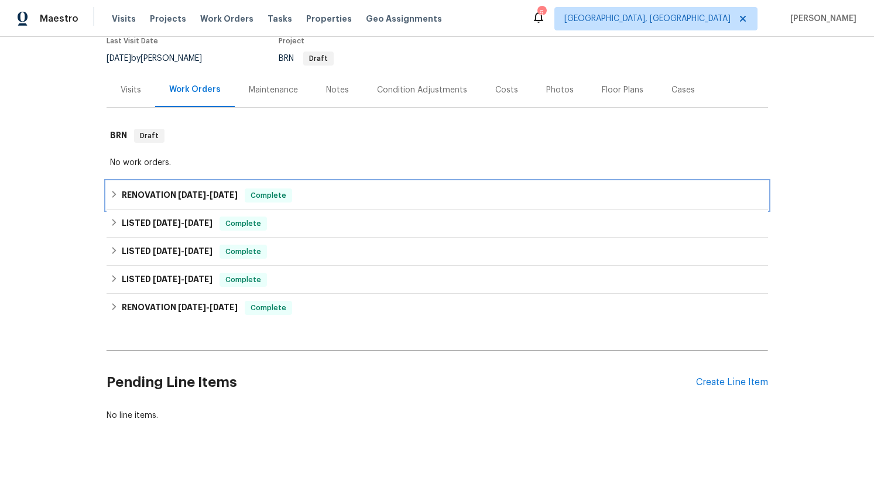
click at [114, 194] on icon at bounding box center [114, 194] width 8 height 8
